Goal: Information Seeking & Learning: Learn about a topic

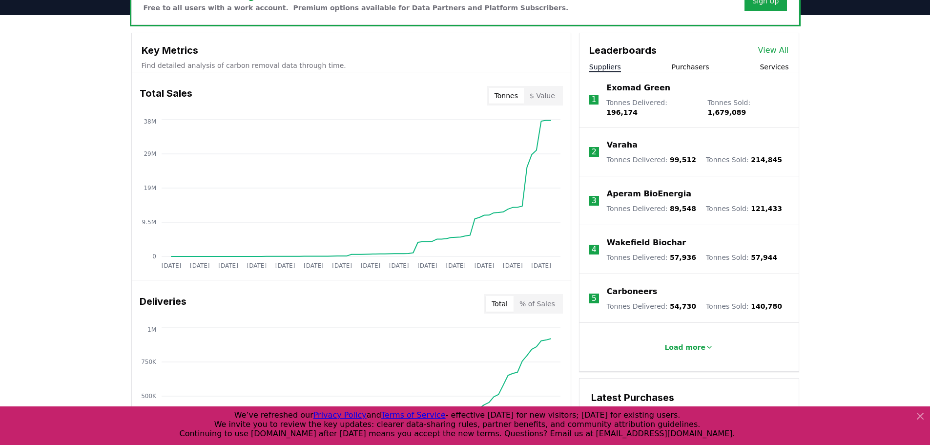
scroll to position [342, 0]
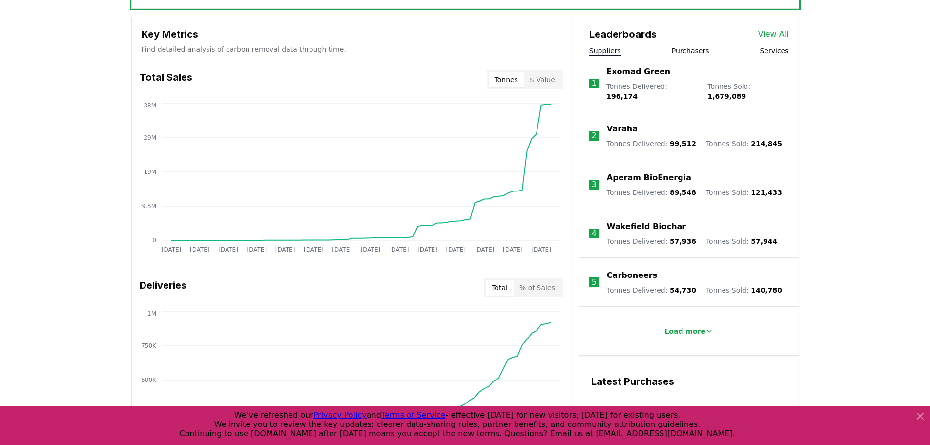
click at [700, 326] on p "Load more" at bounding box center [684, 331] width 41 height 10
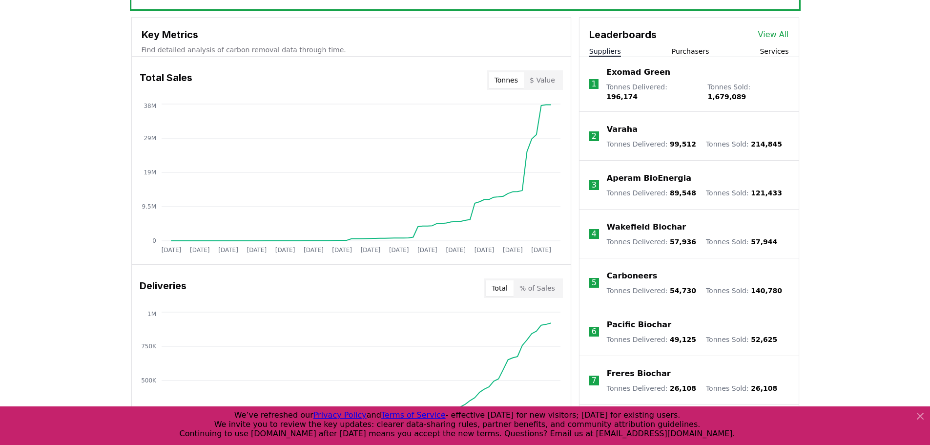
scroll to position [244, 0]
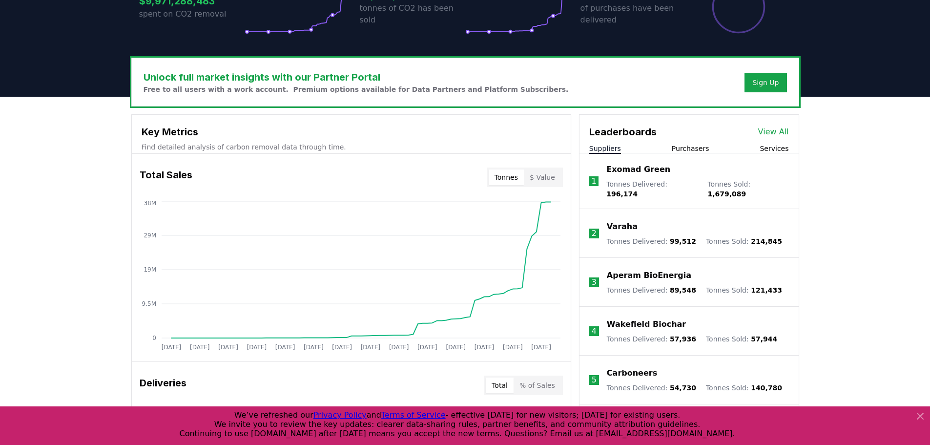
click at [705, 149] on button "Purchasers" at bounding box center [691, 148] width 38 height 10
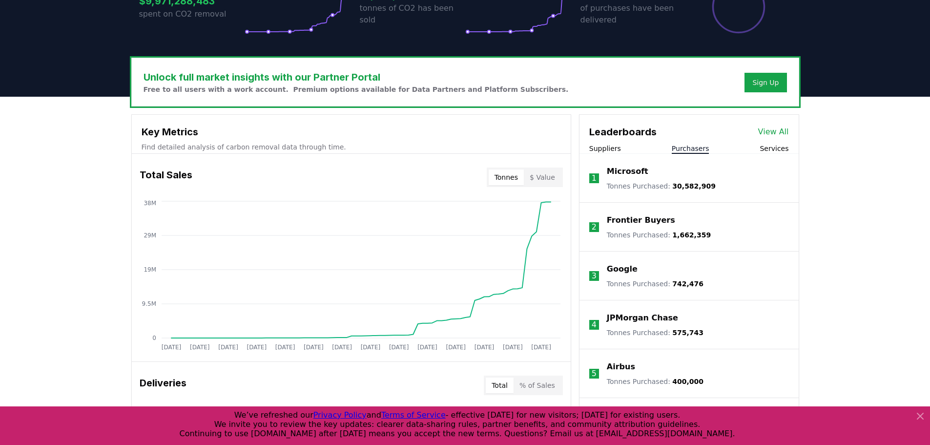
click at [768, 148] on button "Services" at bounding box center [773, 148] width 29 height 10
click at [605, 146] on button "Suppliers" at bounding box center [605, 148] width 32 height 10
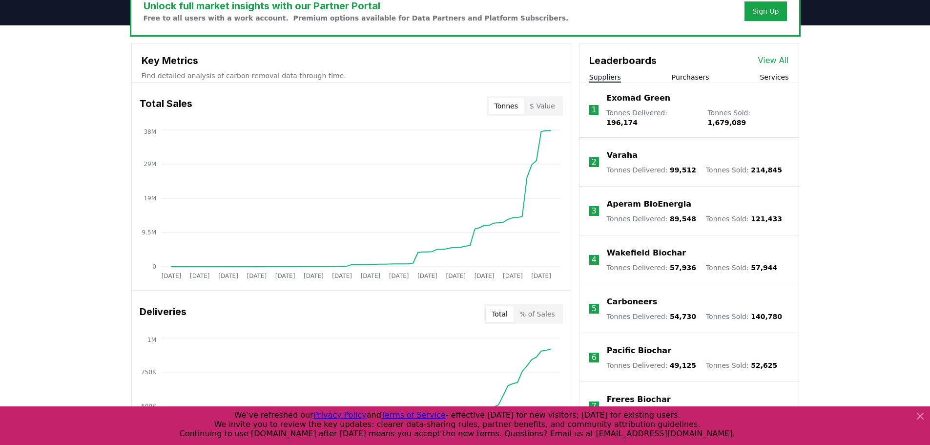
scroll to position [293, 0]
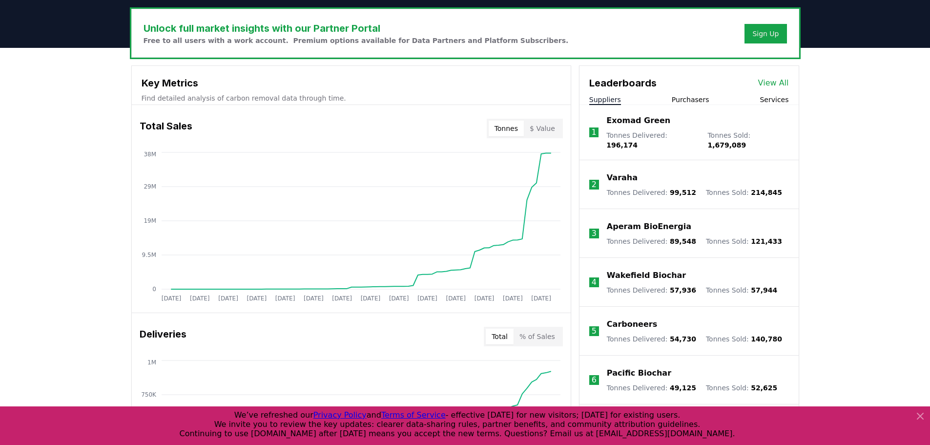
click at [547, 136] on button "$ Value" at bounding box center [542, 129] width 37 height 16
click at [518, 135] on button "Tonnes" at bounding box center [506, 129] width 35 height 16
click at [540, 129] on button "$ Value" at bounding box center [542, 129] width 37 height 16
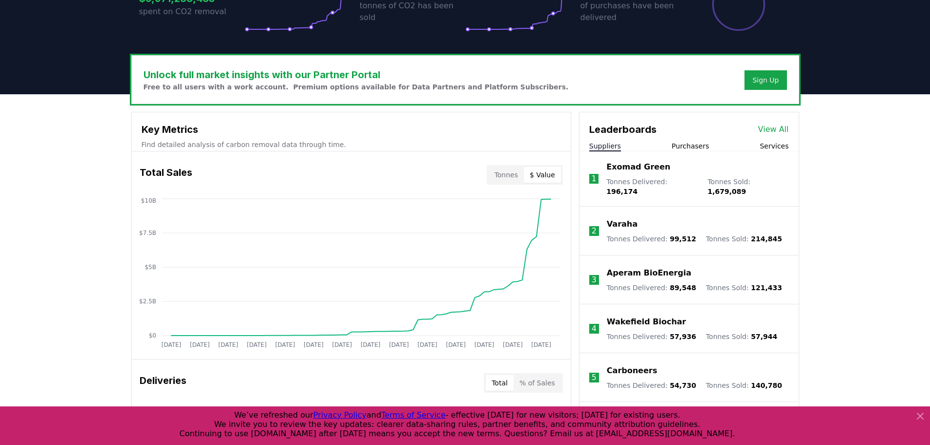
scroll to position [244, 0]
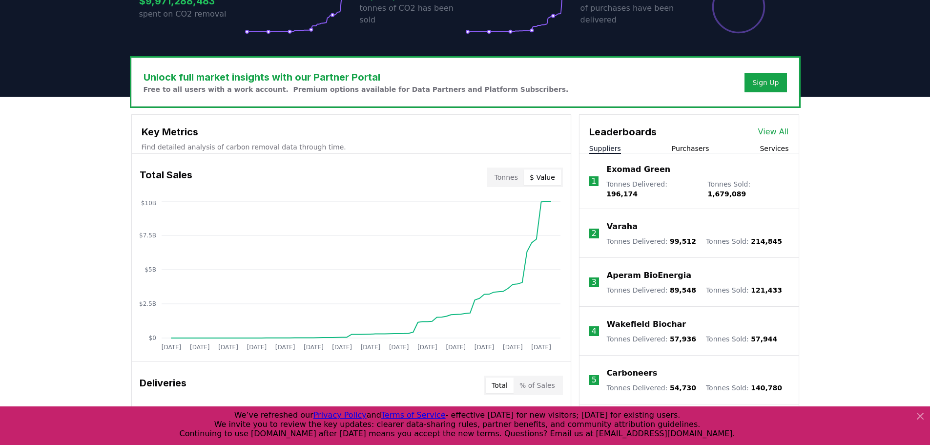
click at [784, 126] on link "View All" at bounding box center [773, 132] width 31 height 12
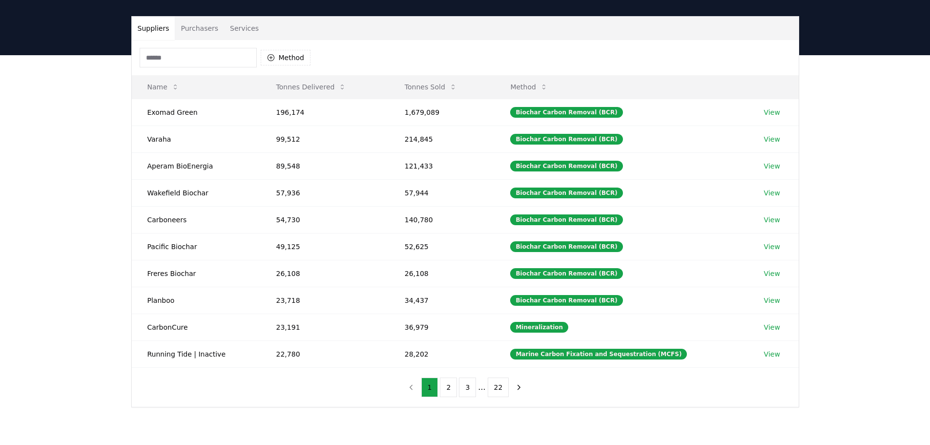
scroll to position [49, 0]
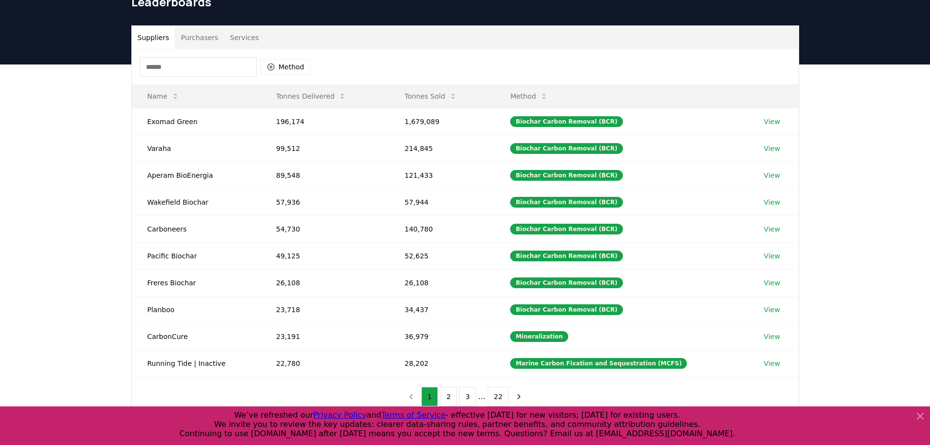
click at [183, 66] on input at bounding box center [198, 67] width 117 height 20
click at [268, 67] on icon "button" at bounding box center [271, 67] width 8 height 8
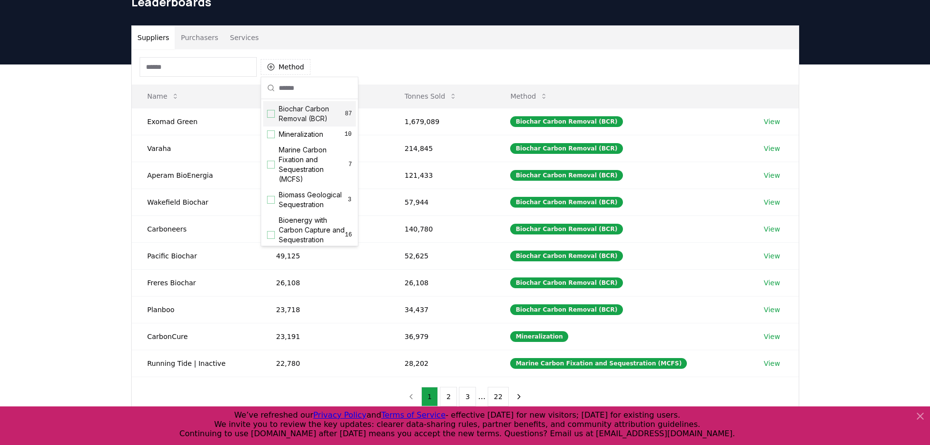
click at [269, 115] on div "Suggestions" at bounding box center [271, 114] width 8 height 8
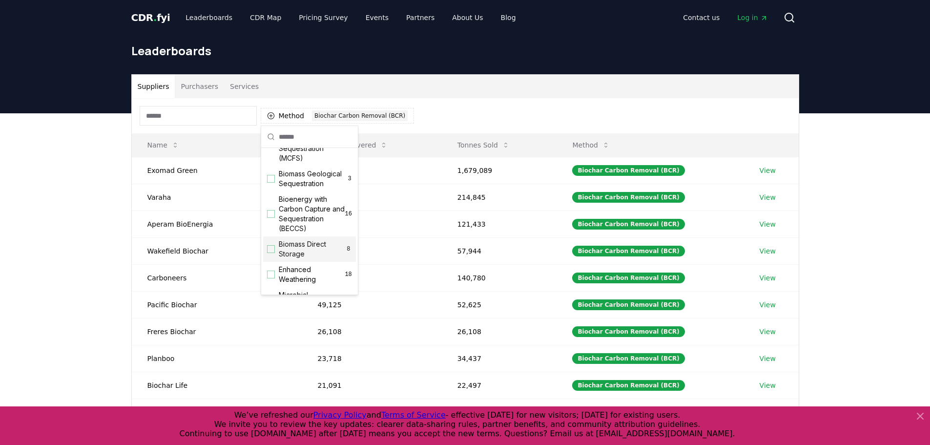
scroll to position [0, 0]
click at [434, 106] on div "Method 1 Biochar Carbon Removal (BCR)" at bounding box center [465, 115] width 667 height 35
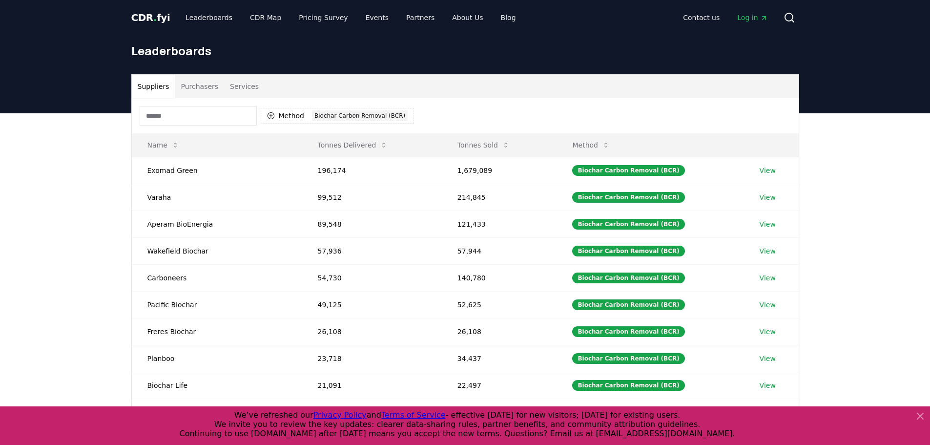
scroll to position [49, 0]
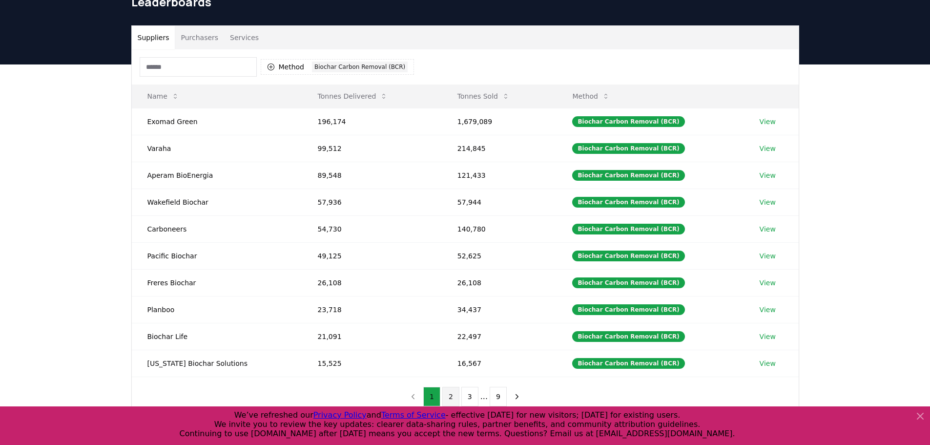
click at [458, 395] on button "2" at bounding box center [450, 397] width 17 height 20
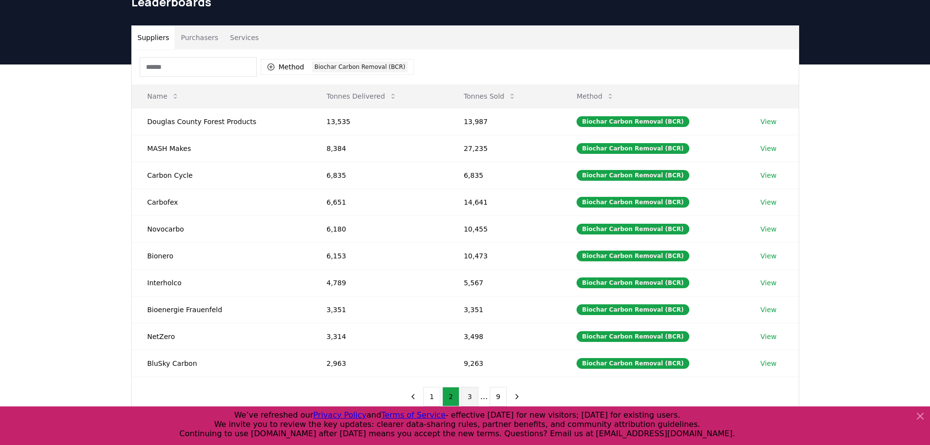
click at [465, 396] on button "3" at bounding box center [469, 397] width 17 height 20
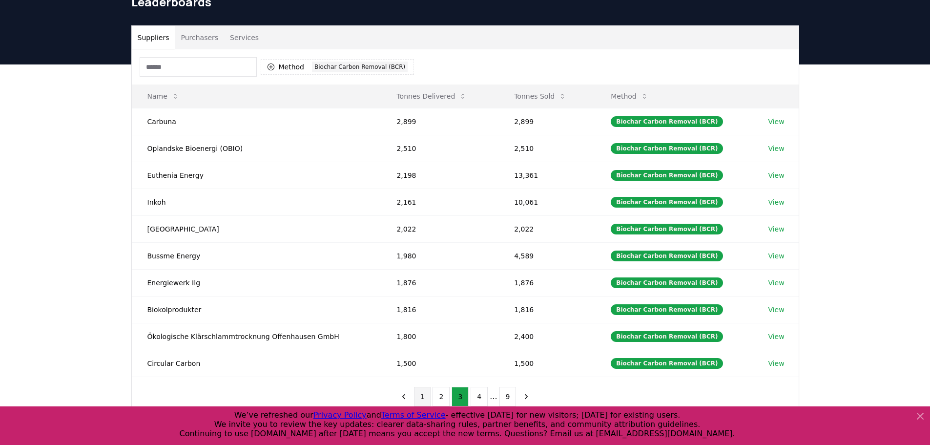
click at [427, 393] on button "1" at bounding box center [422, 397] width 17 height 20
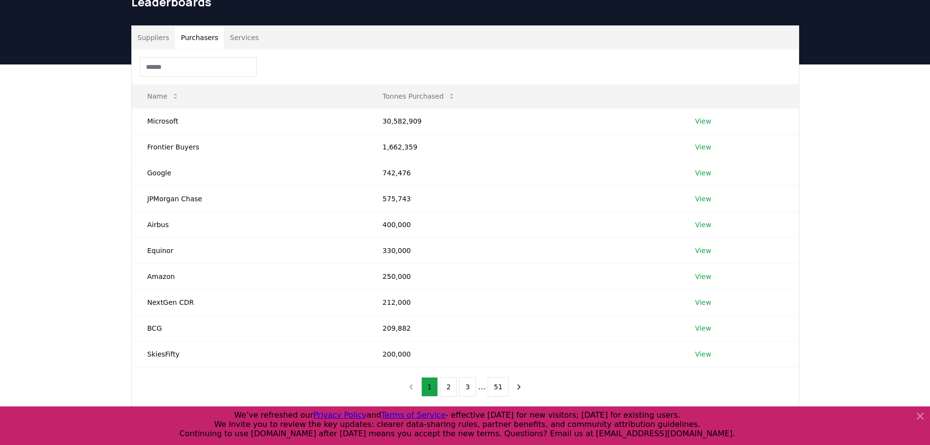
click at [190, 41] on button "Purchasers" at bounding box center [199, 37] width 49 height 23
click at [152, 38] on button "Suppliers" at bounding box center [153, 37] width 43 height 23
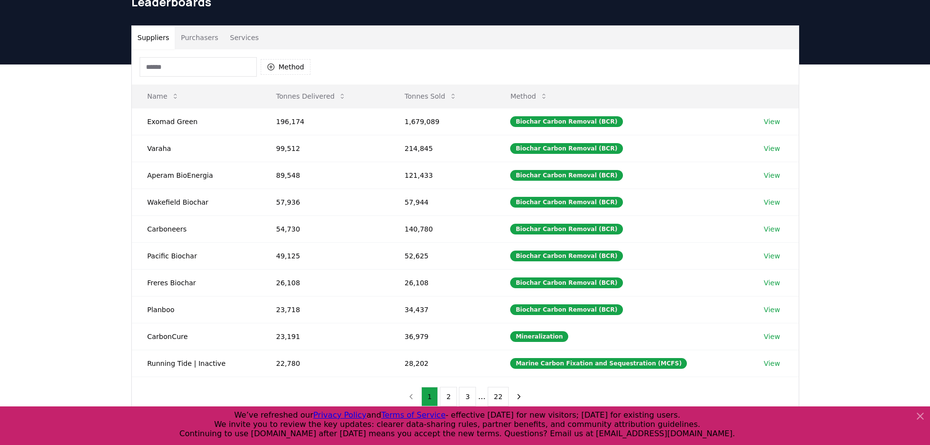
click at [171, 35] on button "Suppliers" at bounding box center [153, 37] width 43 height 23
click at [194, 34] on button "Purchasers" at bounding box center [199, 37] width 49 height 23
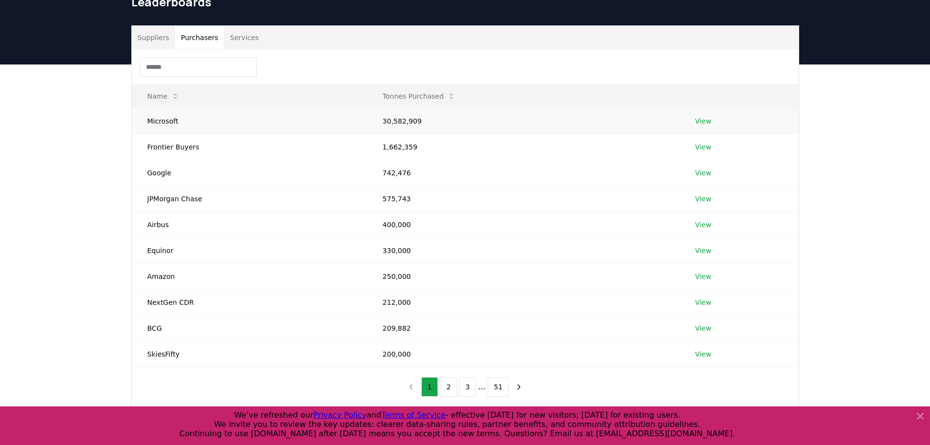
click at [709, 123] on td "View" at bounding box center [738, 121] width 119 height 26
click at [701, 120] on link "View" at bounding box center [703, 121] width 16 height 10
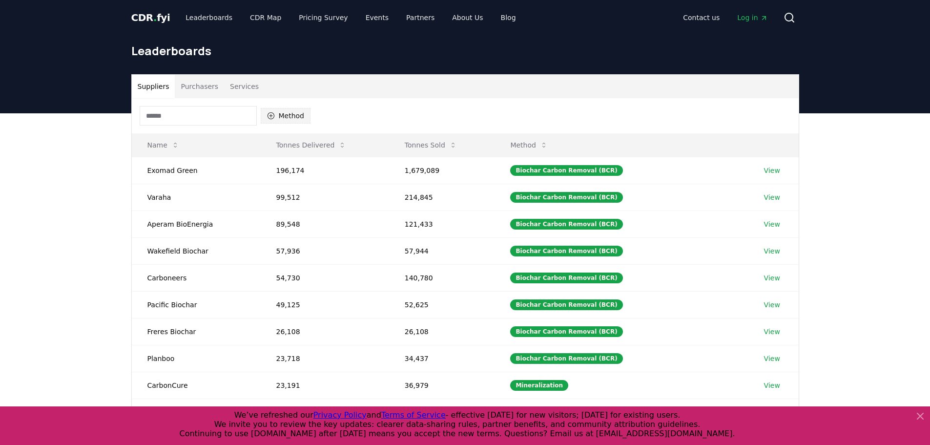
click at [270, 114] on icon "button" at bounding box center [271, 116] width 8 height 8
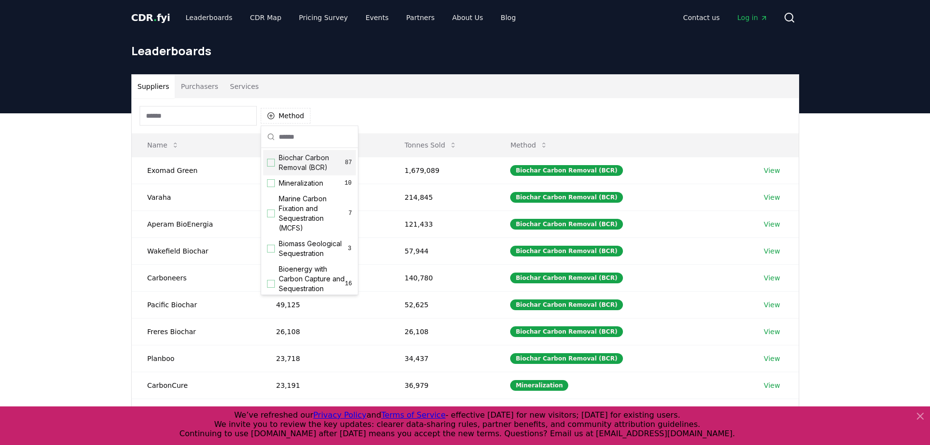
click at [273, 162] on div "Suggestions" at bounding box center [271, 163] width 8 height 8
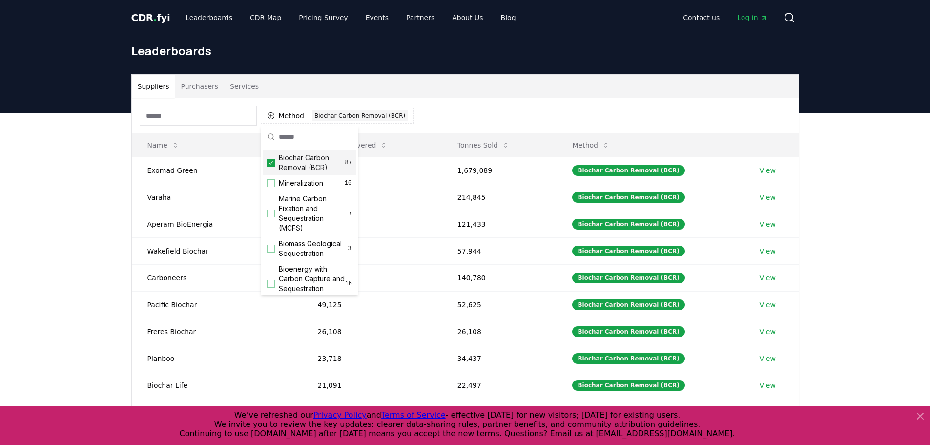
click at [484, 102] on div "Method 1 Biochar Carbon Removal (BCR)" at bounding box center [465, 115] width 667 height 35
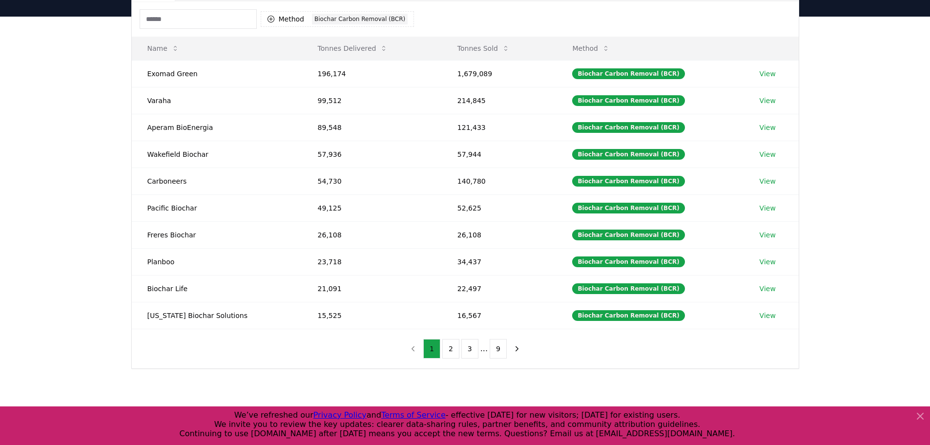
scroll to position [98, 0]
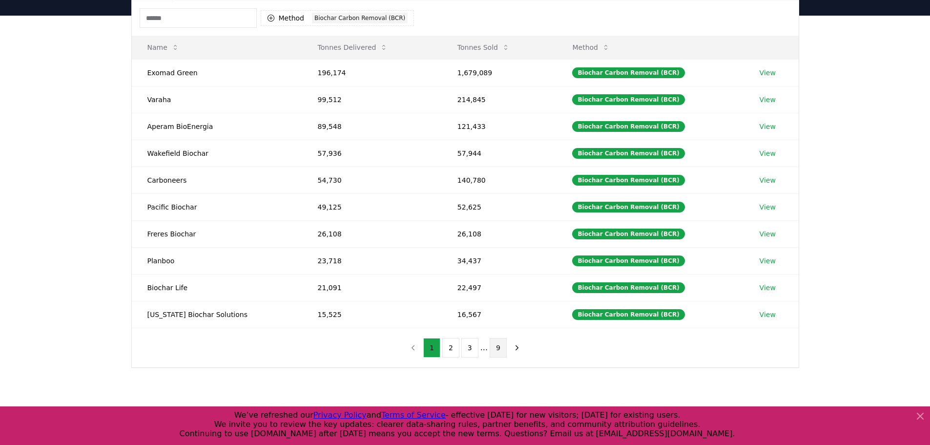
click at [491, 349] on button "9" at bounding box center [498, 348] width 17 height 20
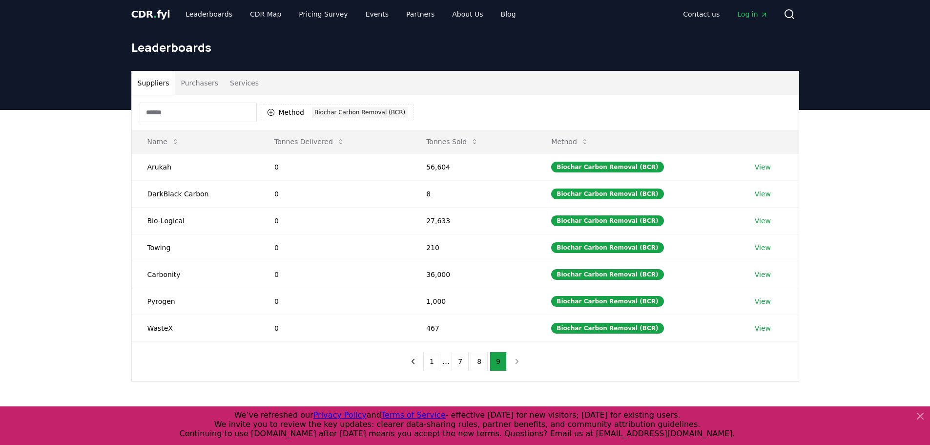
scroll to position [0, 0]
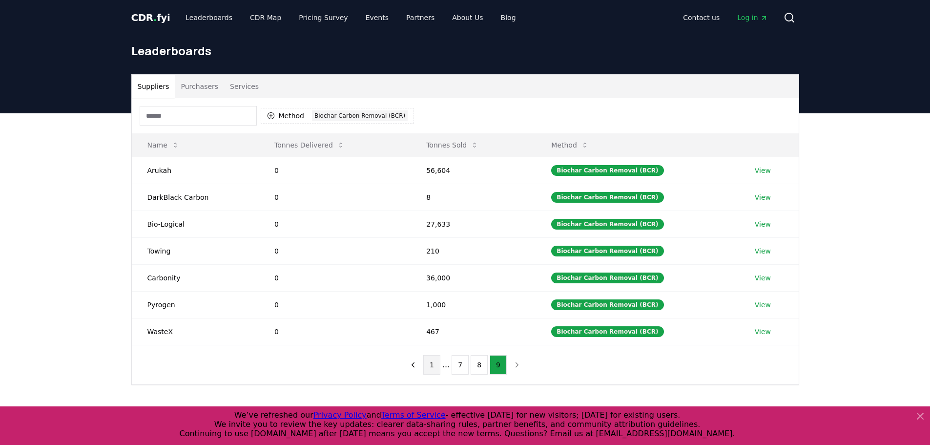
click at [430, 361] on button "1" at bounding box center [431, 365] width 17 height 20
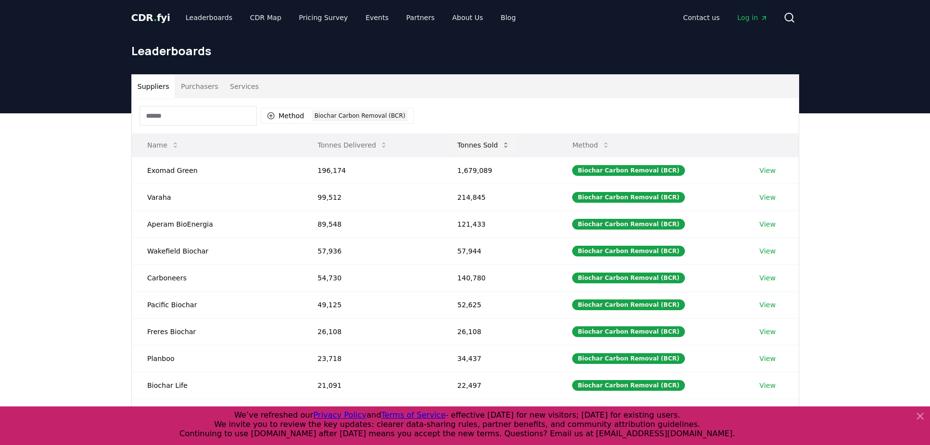
click at [491, 146] on button "Tonnes Sold" at bounding box center [484, 145] width 68 height 20
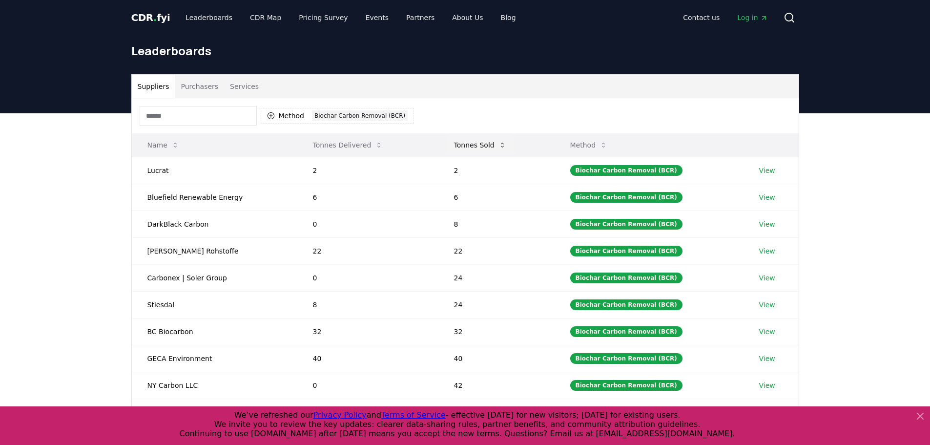
click at [491, 146] on button "Tonnes Sold" at bounding box center [480, 145] width 68 height 20
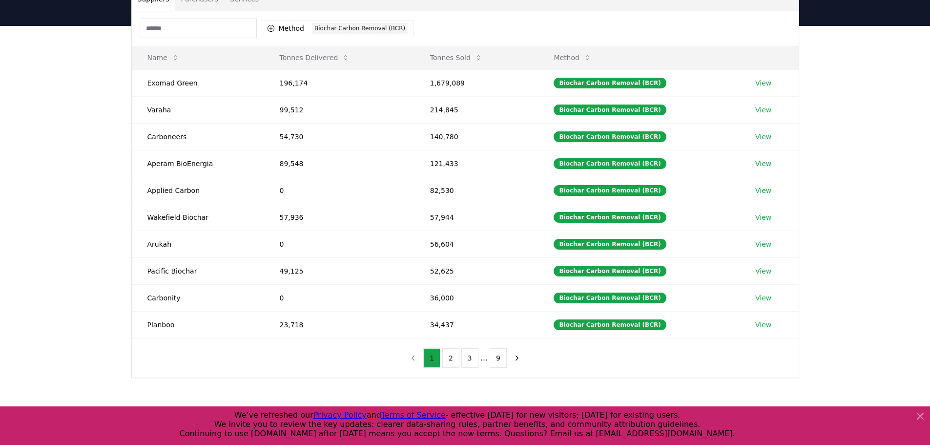
scroll to position [98, 0]
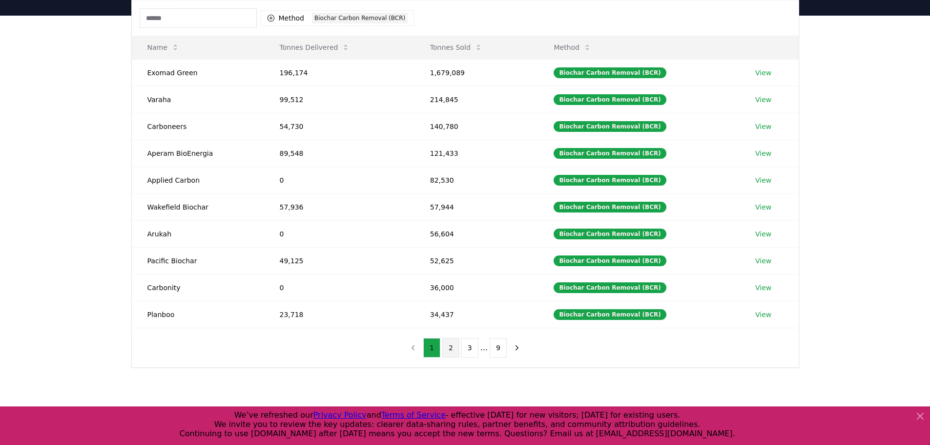
click at [450, 355] on button "2" at bounding box center [450, 348] width 17 height 20
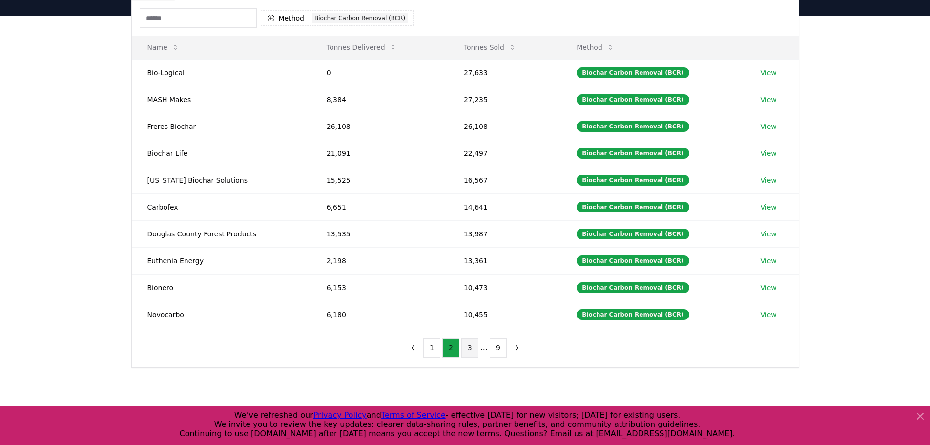
click at [470, 348] on button "3" at bounding box center [469, 348] width 17 height 20
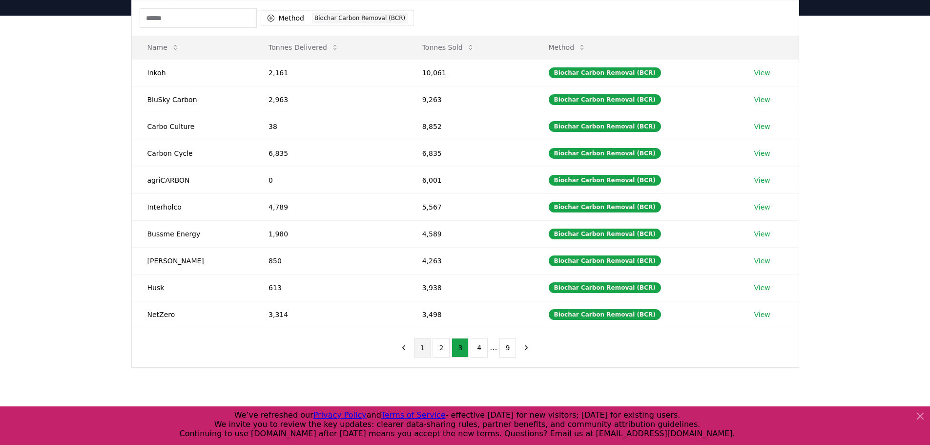
click at [425, 348] on button "1" at bounding box center [422, 348] width 17 height 20
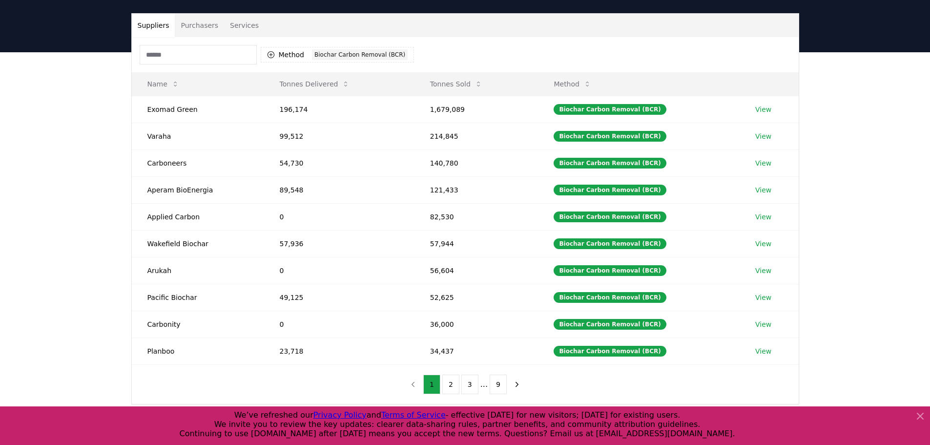
scroll to position [49, 0]
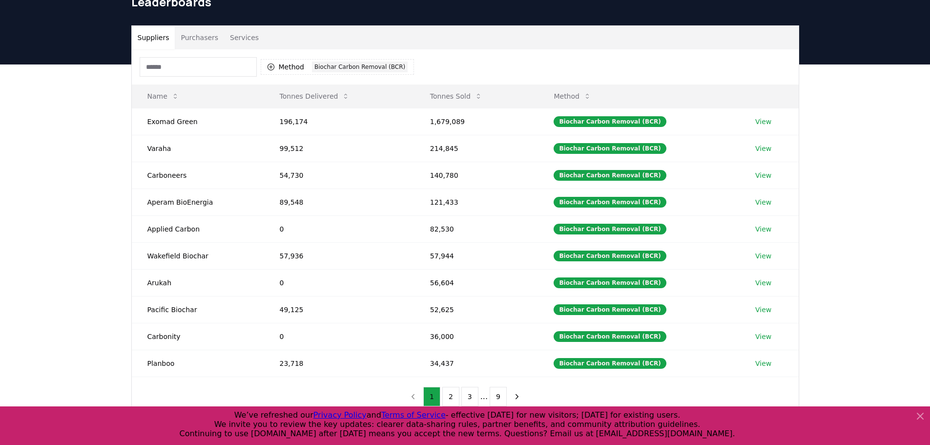
click at [917, 413] on icon at bounding box center [920, 416] width 6 height 6
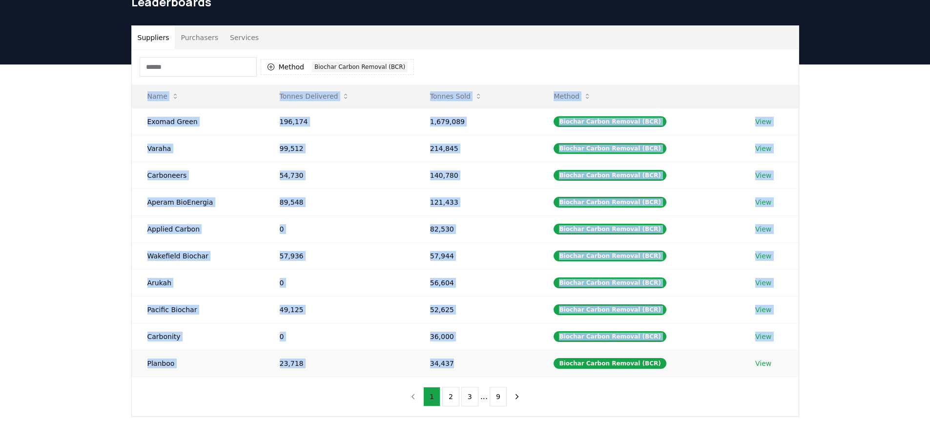
drag, startPoint x: 136, startPoint y: 96, endPoint x: 452, endPoint y: 359, distance: 411.4
click at [452, 359] on table "Name Tonnes Delivered Tonnes Sold Method Exomad Green 196,174 1,679,089 Biochar…" at bounding box center [465, 230] width 667 height 292
copy table "Name Tonnes Delivered Tonnes Sold Method Exomad Green 196,174 1,679,089 Biochar…"
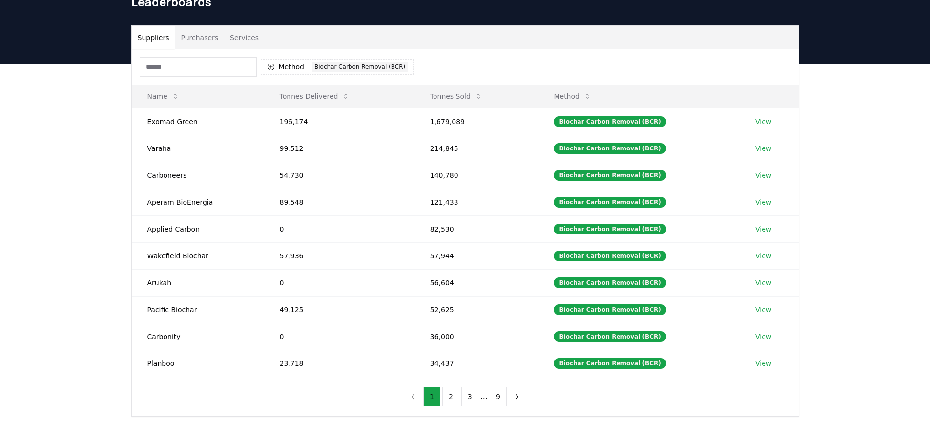
click at [221, 402] on div "Method 1 Biochar Carbon Removal (BCR) Name Tonnes Delivered Tonnes Sold Method …" at bounding box center [465, 232] width 667 height 367
click at [452, 404] on button "2" at bounding box center [450, 397] width 17 height 20
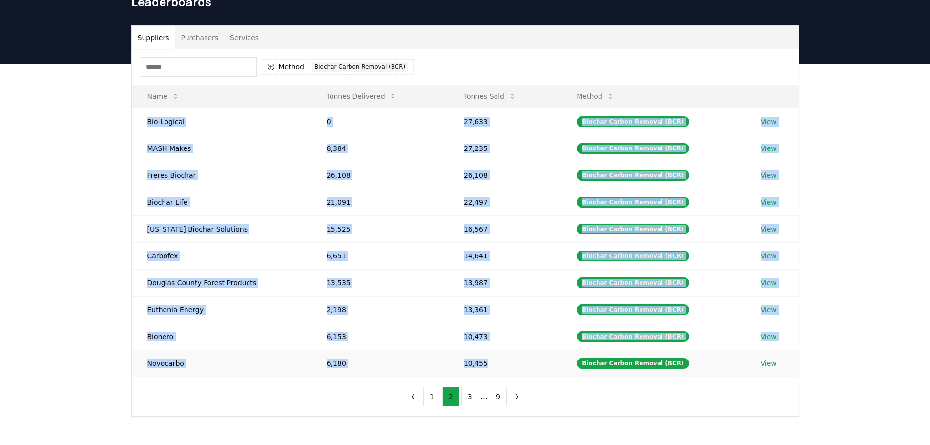
drag, startPoint x: 140, startPoint y: 121, endPoint x: 502, endPoint y: 368, distance: 438.2
click at [502, 368] on tbody "Bio-Logical 0 27,633 Biochar Carbon Removal (BCR) View MASH Makes 8,384 27,235 …" at bounding box center [465, 242] width 667 height 268
copy tbody "Bio-Logical 0 27,633 Biochar Carbon Removal (BCR) View MASH Makes 8,384 27,235 …"
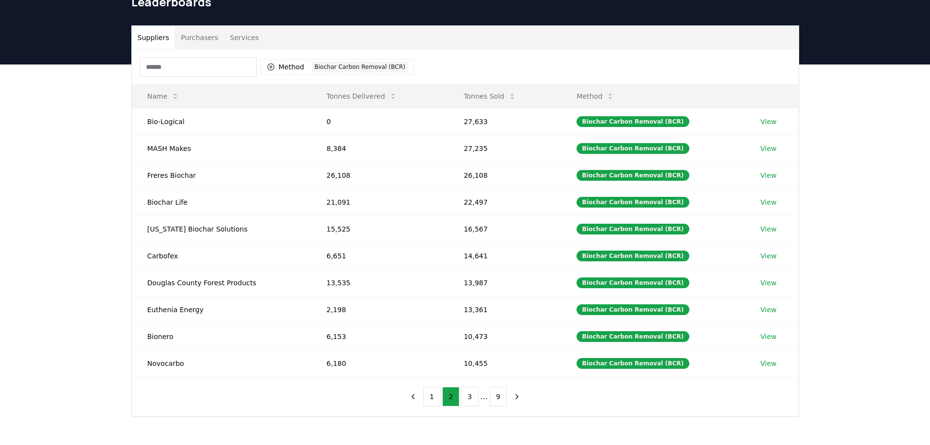
click at [333, 392] on div "Method 1 Biochar Carbon Removal (BCR) Name Tonnes Delivered Tonnes Sold Method …" at bounding box center [465, 232] width 667 height 367
click at [470, 401] on button "3" at bounding box center [469, 397] width 17 height 20
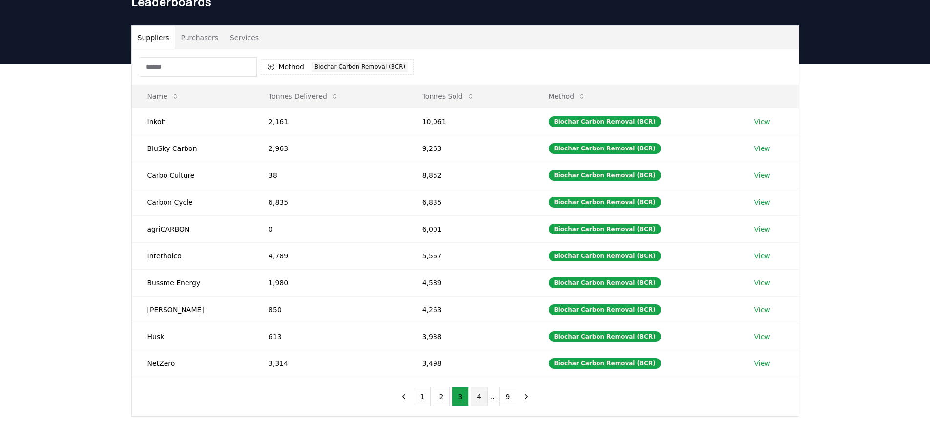
click at [473, 398] on button "4" at bounding box center [479, 397] width 17 height 20
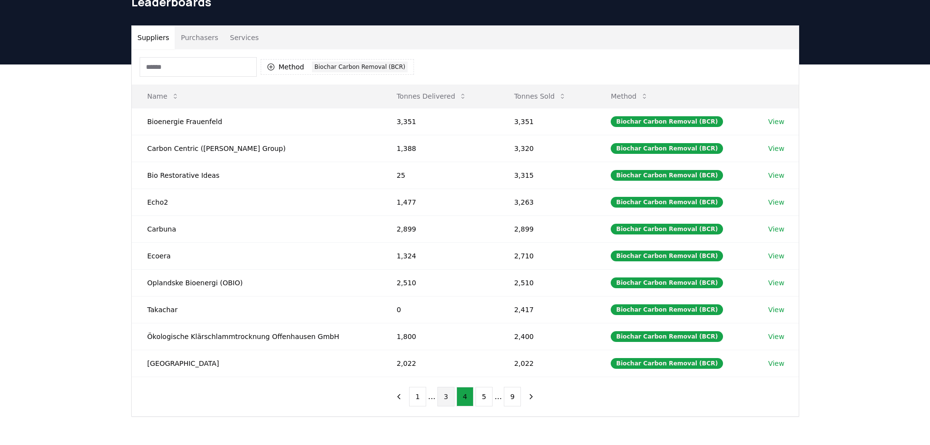
click at [448, 400] on button "3" at bounding box center [445, 397] width 17 height 20
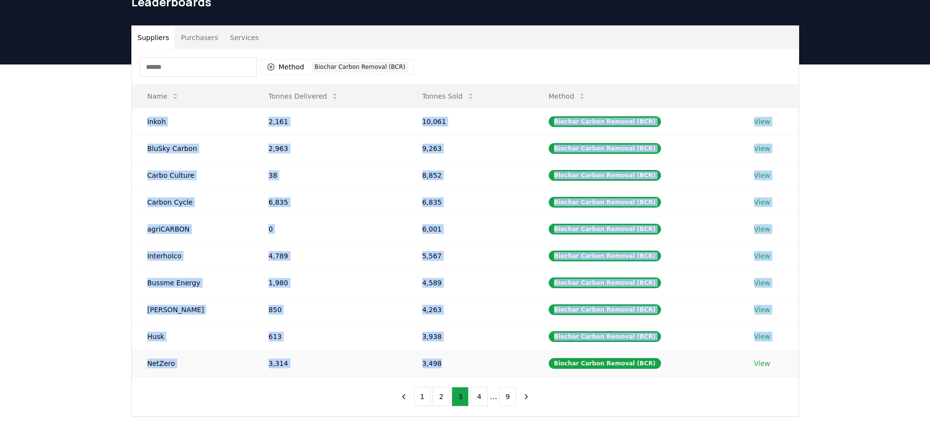
drag, startPoint x: 137, startPoint y: 119, endPoint x: 448, endPoint y: 367, distance: 398.4
click at [448, 367] on tbody "Inkoh 2,161 10,061 Biochar Carbon Removal (BCR) View BluSky Carbon 2,963 9,263 …" at bounding box center [465, 242] width 667 height 268
copy tbody "Inkoh 2,161 10,061 Biochar Carbon Removal (BCR) View BluSky Carbon 2,963 9,263 …"
click at [472, 397] on button "4" at bounding box center [479, 397] width 17 height 20
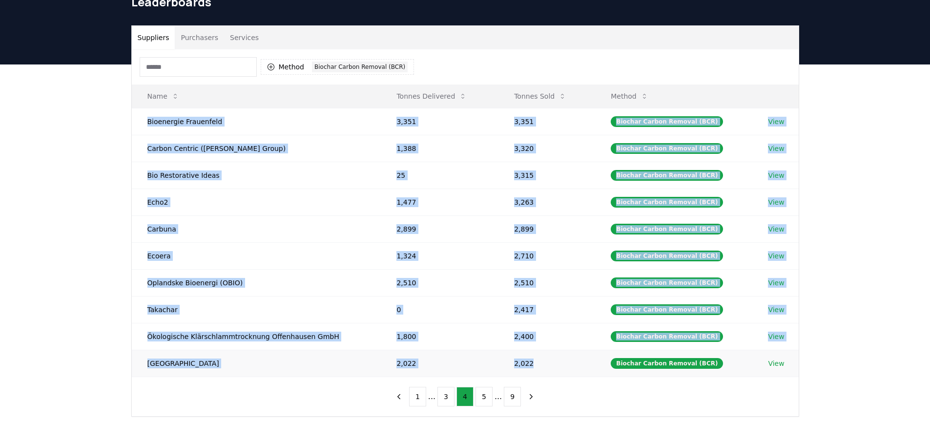
drag, startPoint x: 148, startPoint y: 121, endPoint x: 540, endPoint y: 358, distance: 458.3
click at [540, 358] on tbody "Bioenergie Frauenfeld 3,351 3,351 Biochar Carbon Removal (BCR) View Carbon Cent…" at bounding box center [465, 242] width 667 height 268
copy tbody "Bioenergie Frauenfeld 3,351 3,351 Biochar Carbon Removal (BCR) View Carbon Cent…"
click at [485, 399] on button "5" at bounding box center [483, 397] width 17 height 20
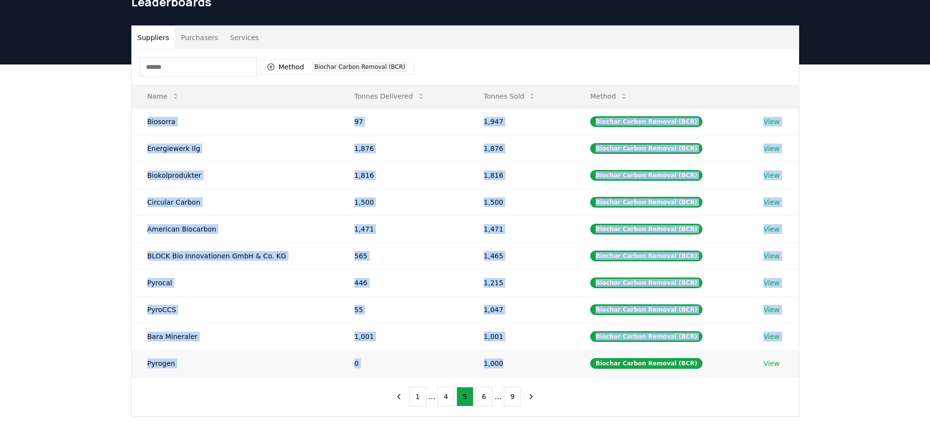
drag, startPoint x: 148, startPoint y: 121, endPoint x: 527, endPoint y: 361, distance: 448.2
click at [527, 361] on tbody "Biosorra 97 1,947 Biochar Carbon Removal (BCR) View Energiewerk Ilg 1,876 1,876…" at bounding box center [465, 242] width 667 height 268
copy tbody "Biosorra 97 1,947 Biochar Carbon Removal (BCR) View Energiewerk Ilg 1,876 1,876…"
click at [478, 399] on button "6" at bounding box center [483, 397] width 17 height 20
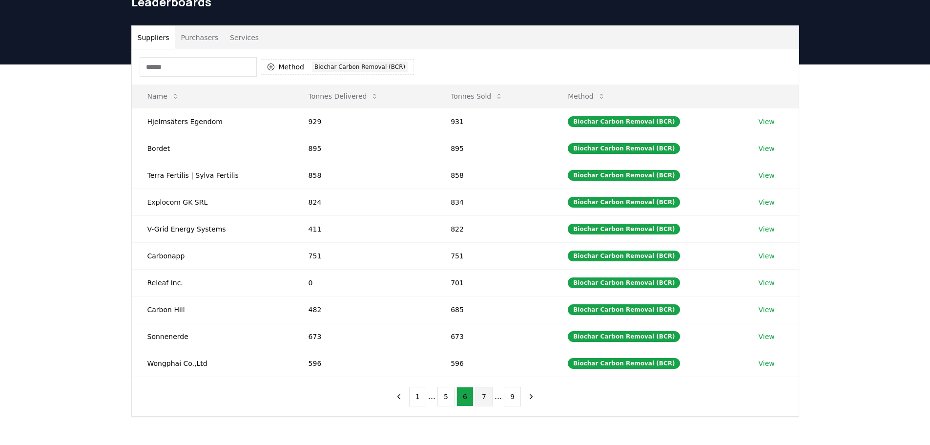
click at [482, 400] on button "7" at bounding box center [483, 397] width 17 height 20
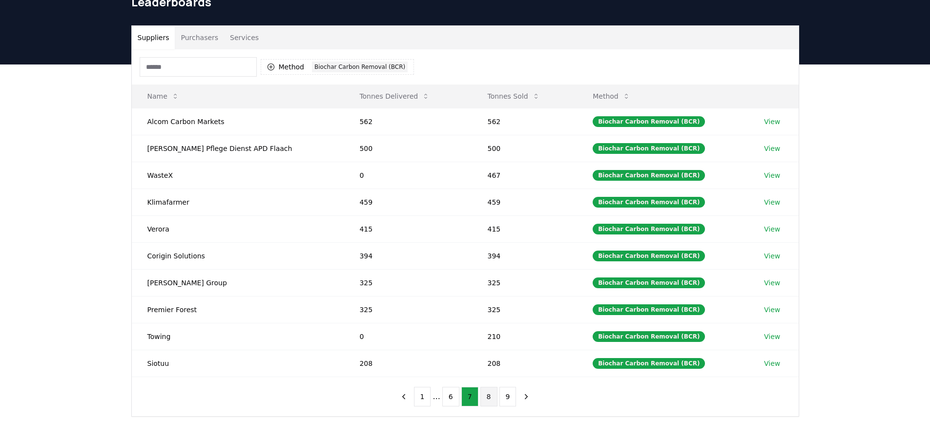
click at [490, 402] on button "8" at bounding box center [488, 397] width 17 height 20
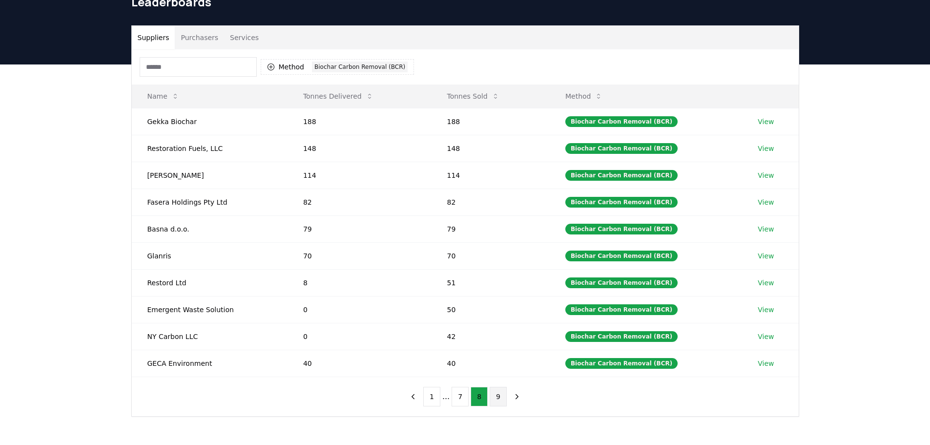
click at [492, 401] on button "9" at bounding box center [498, 397] width 17 height 20
